Goal: Task Accomplishment & Management: Use online tool/utility

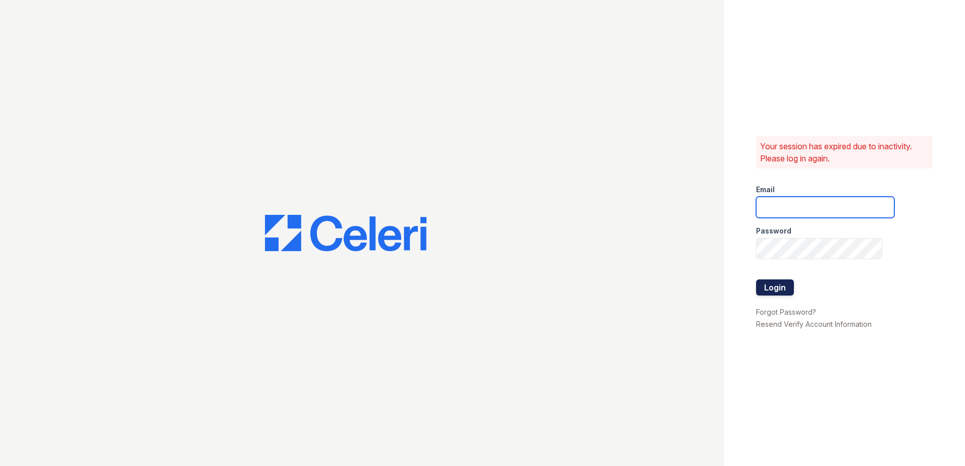
type input "Arrivewakaba@trinity-pm.com"
click at [779, 280] on button "Login" at bounding box center [775, 288] width 38 height 16
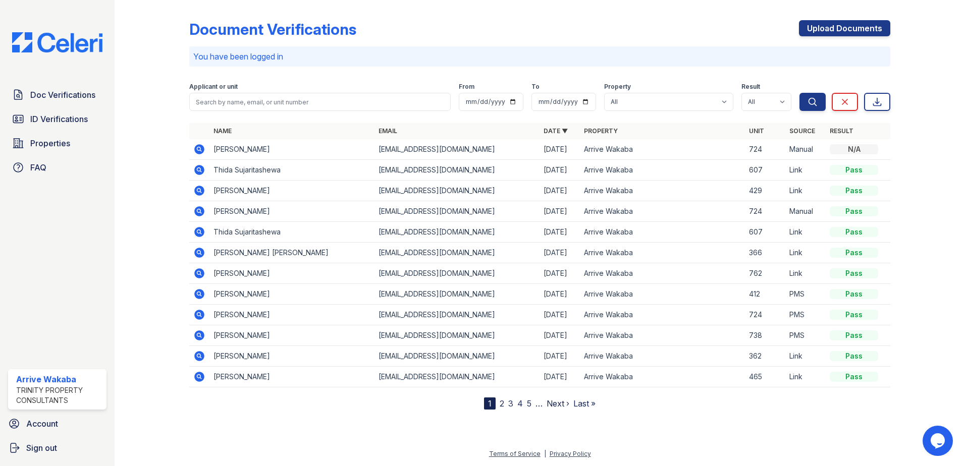
click at [201, 149] on icon at bounding box center [199, 149] width 10 height 10
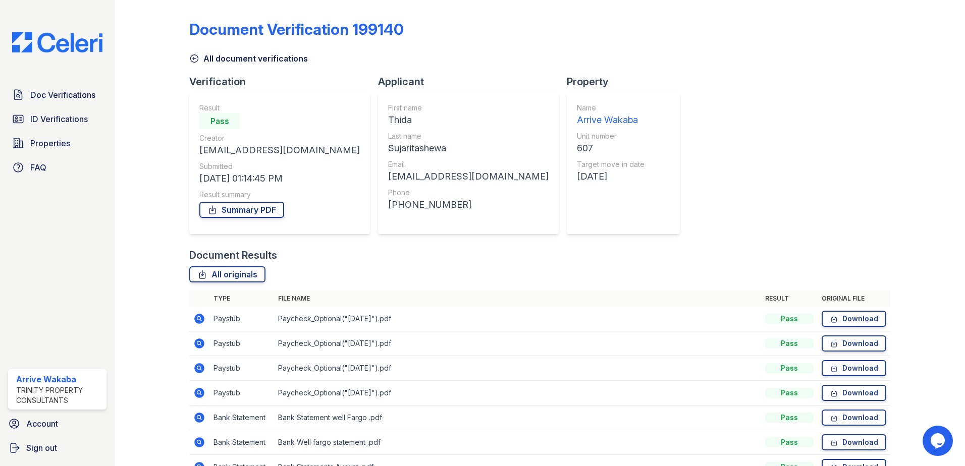
scroll to position [50, 0]
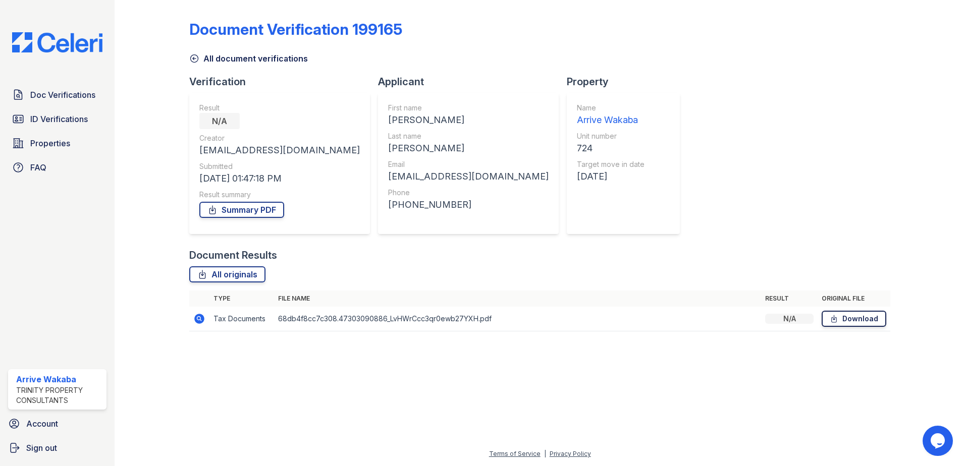
click at [867, 312] on link "Download" at bounding box center [854, 319] width 65 height 16
